Goal: Information Seeking & Learning: Learn about a topic

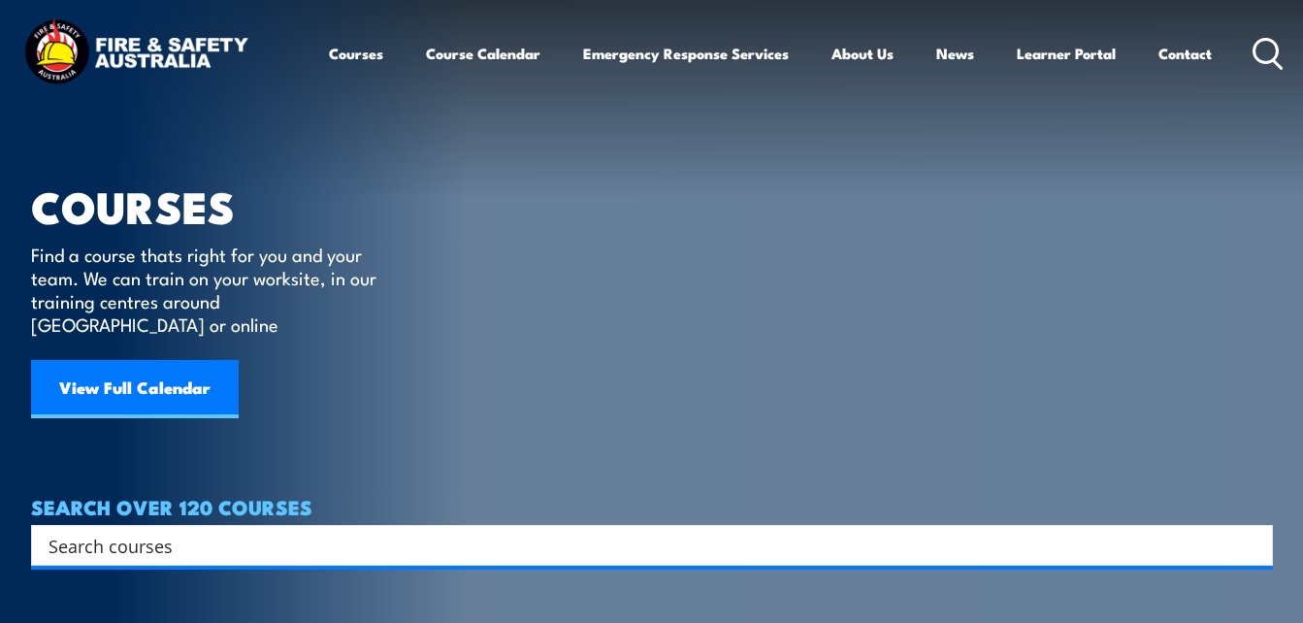
click at [393, 531] on input "Search input" at bounding box center [640, 545] width 1182 height 29
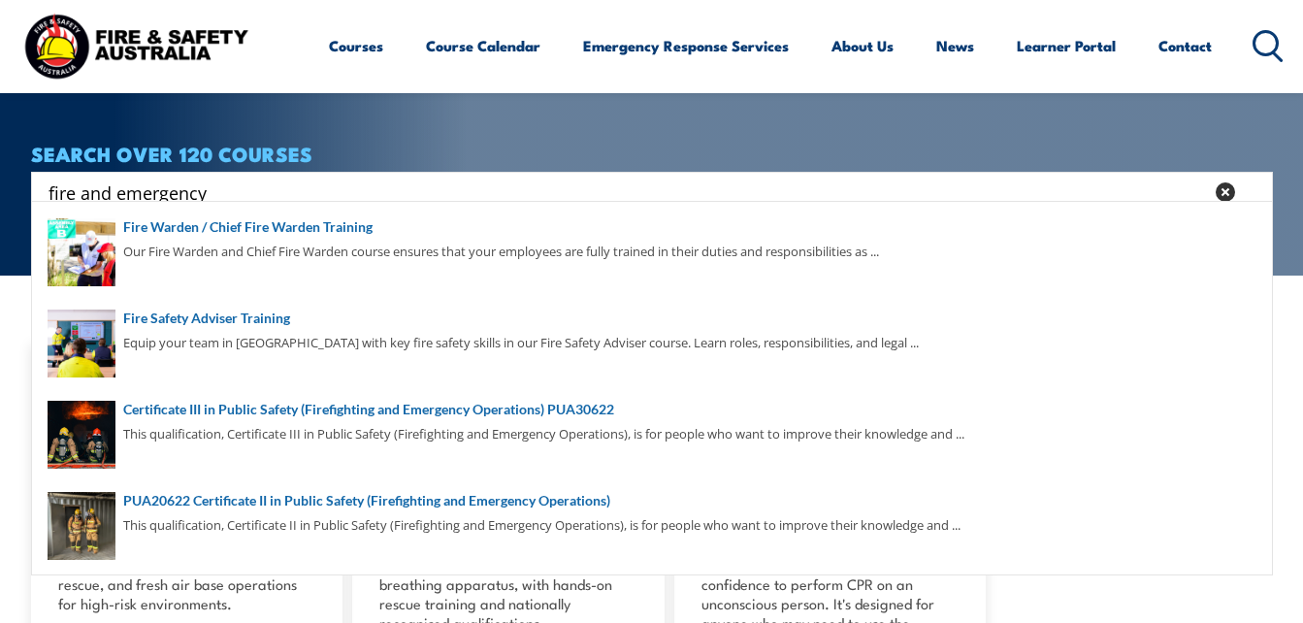
scroll to position [388, 0]
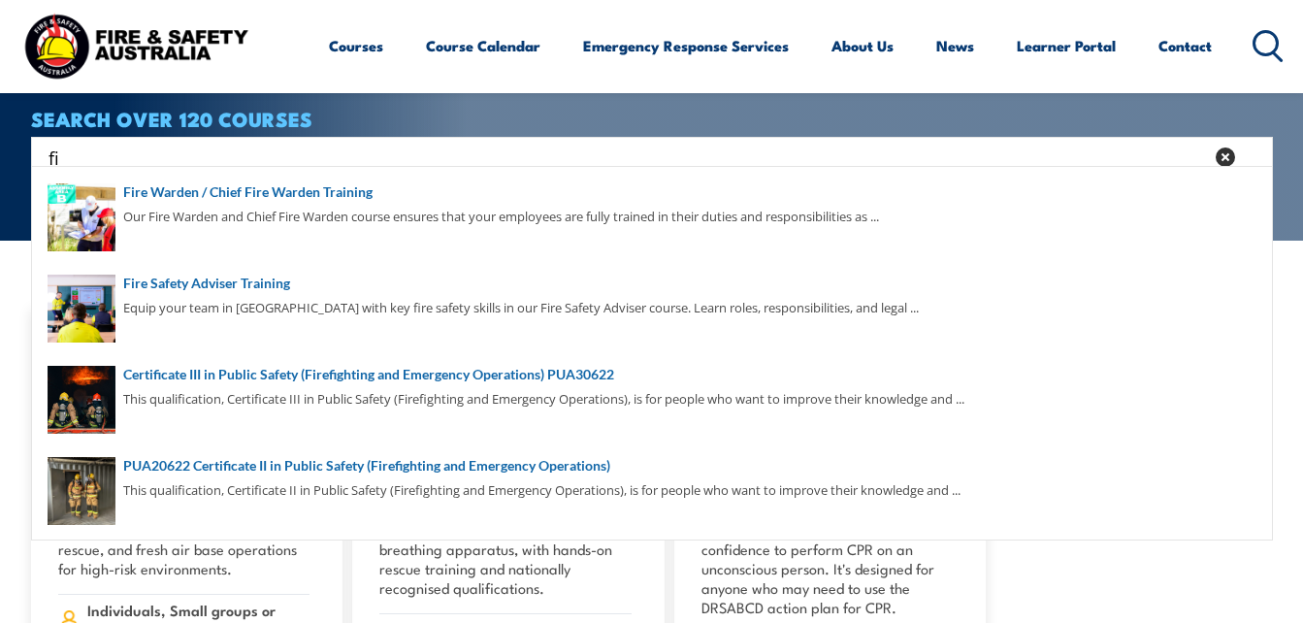
type input "f"
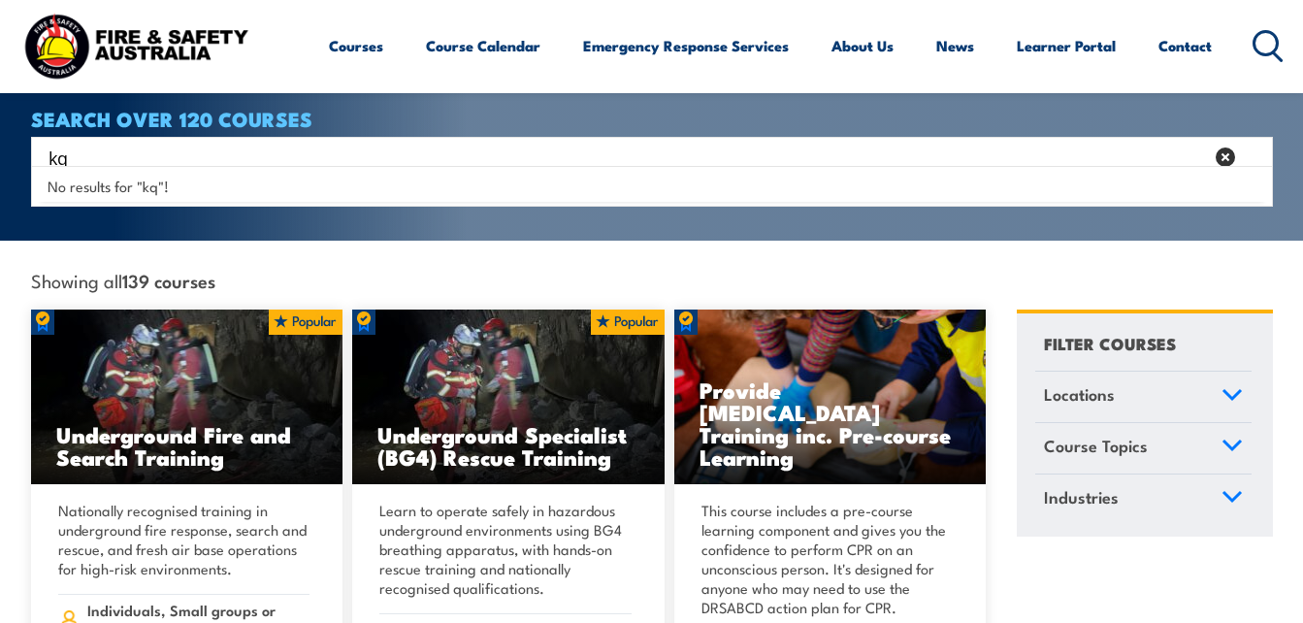
type input "k"
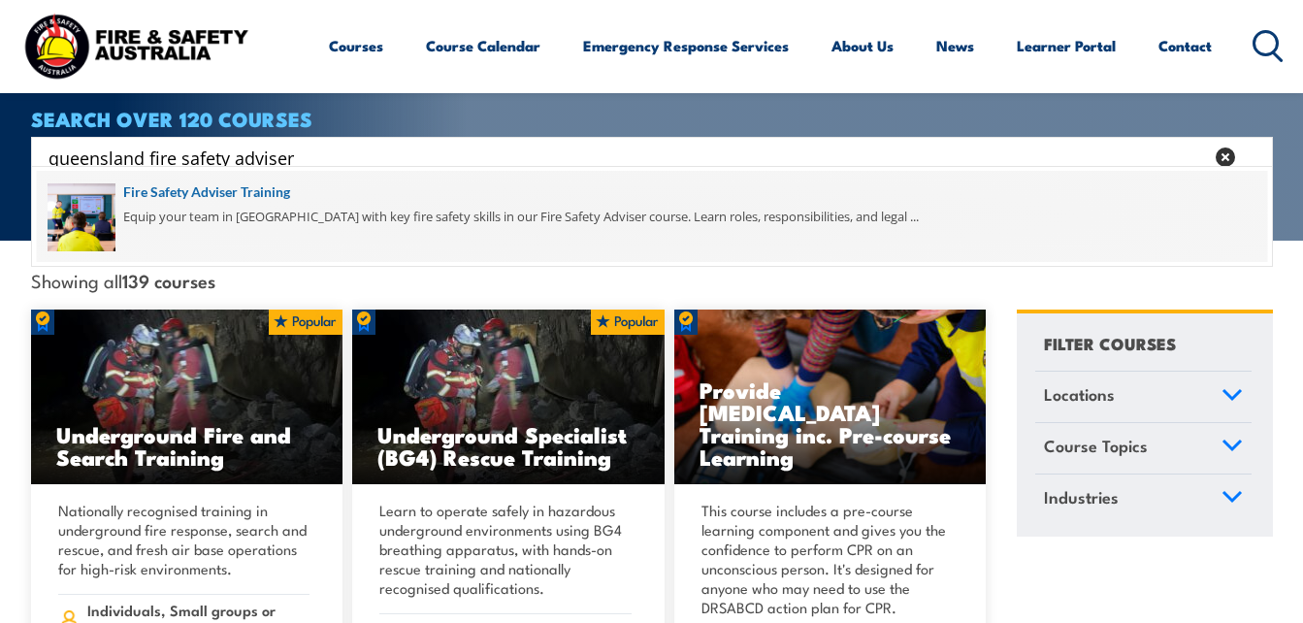
type input "queensland fire safety adviser"
click at [217, 192] on span at bounding box center [652, 216] width 1231 height 91
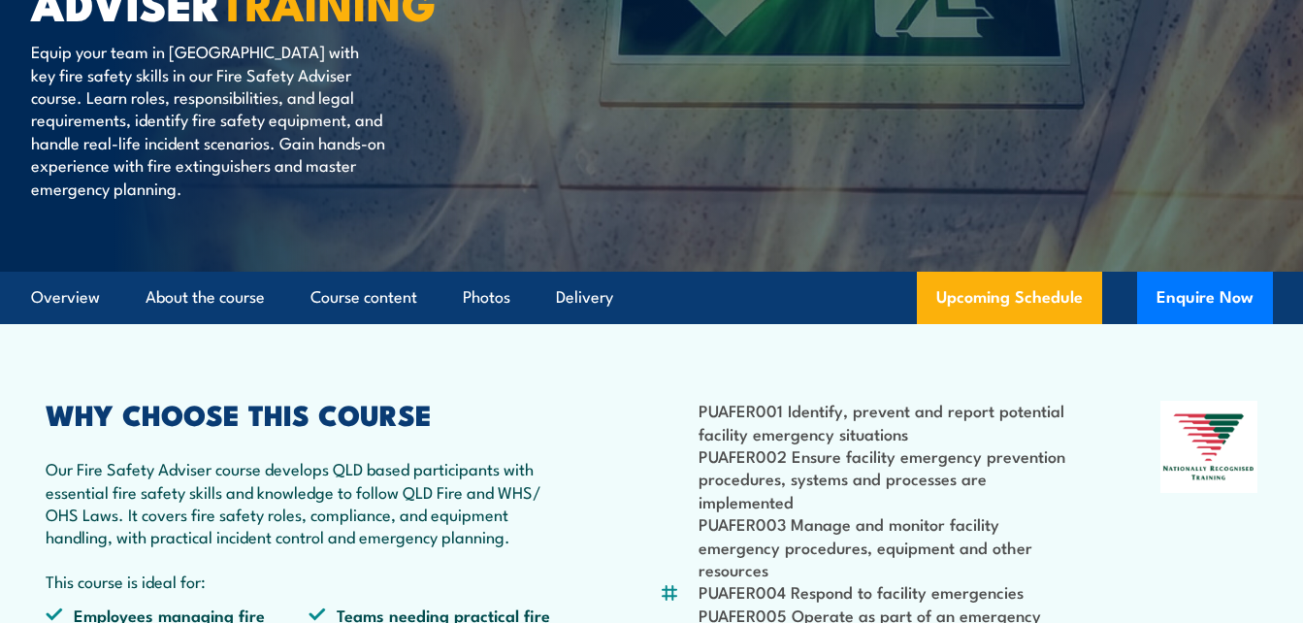
scroll to position [311, 0]
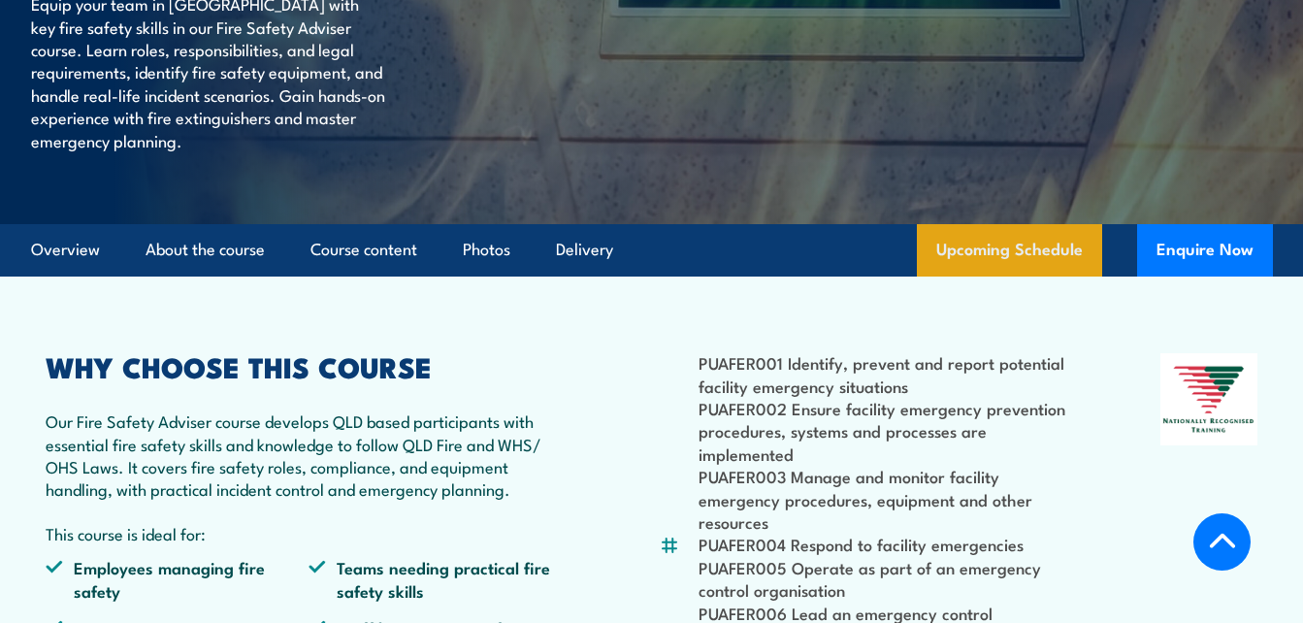
click at [1020, 247] on link "Upcoming Schedule" at bounding box center [1009, 250] width 185 height 52
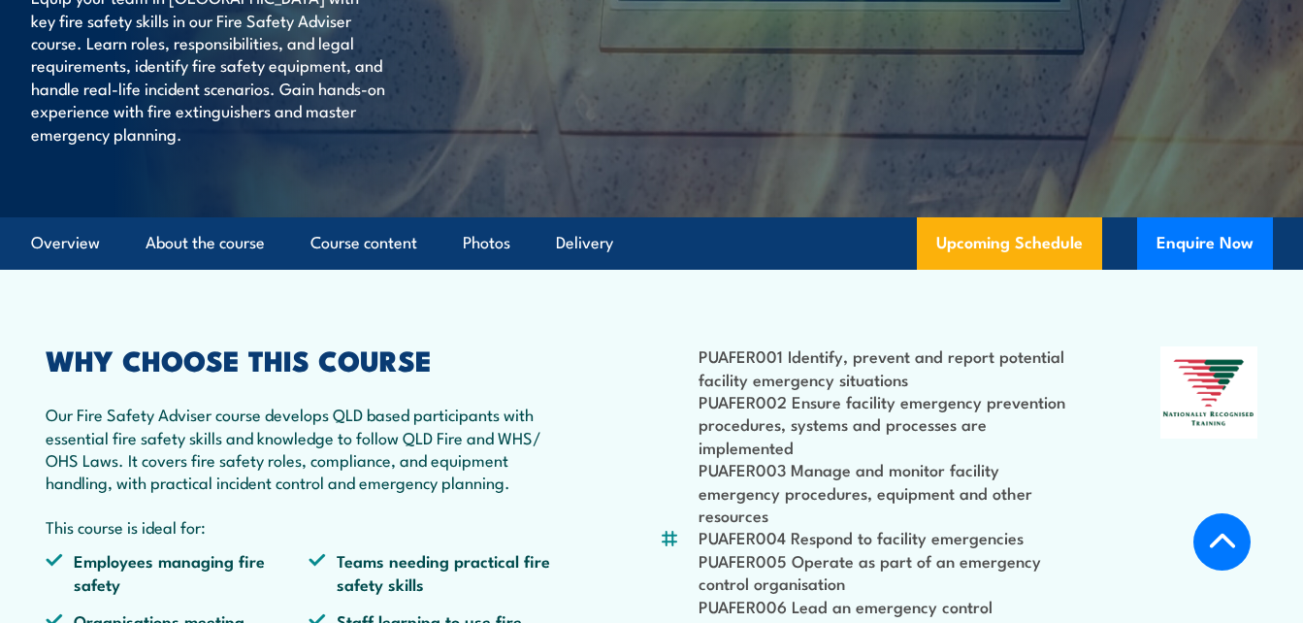
scroll to position [349, 0]
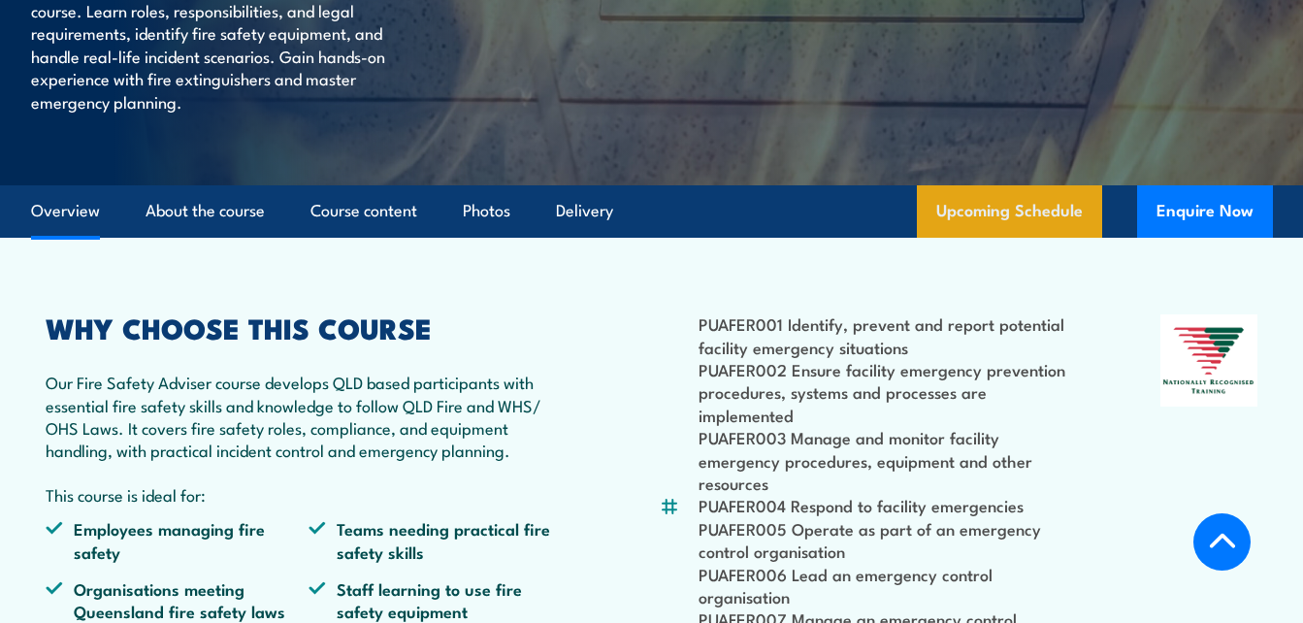
click at [1006, 211] on link "Upcoming Schedule" at bounding box center [1009, 211] width 185 height 52
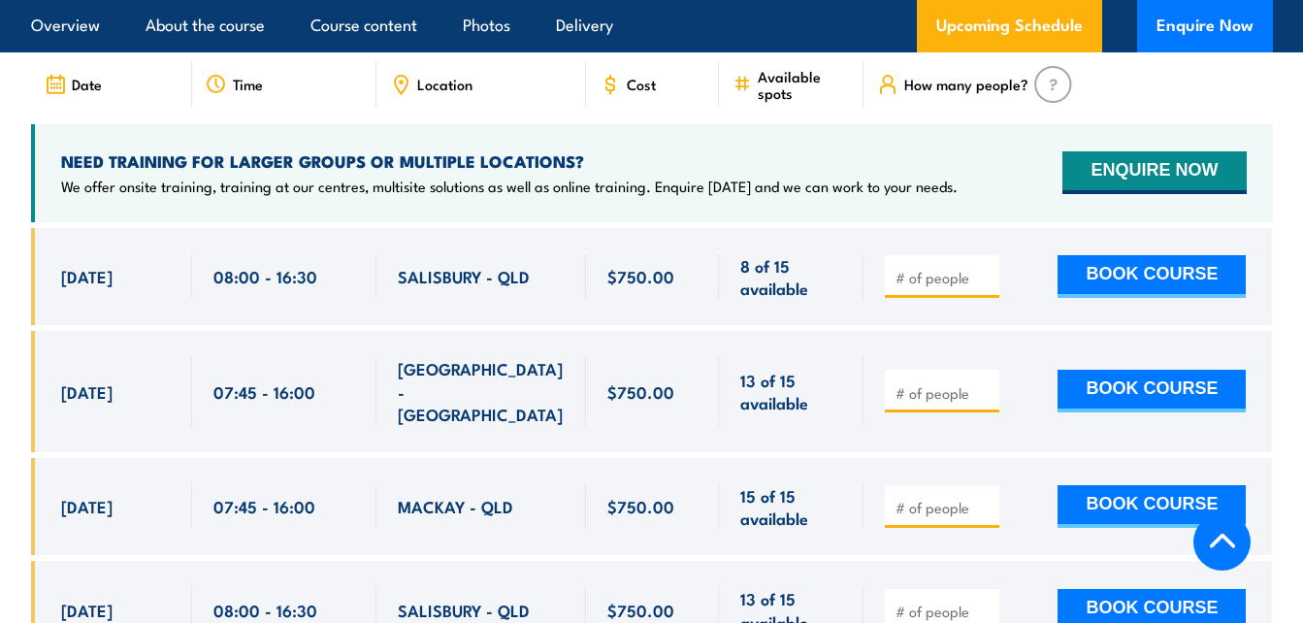
scroll to position [3247, 0]
